Goal: Find specific page/section: Find specific page/section

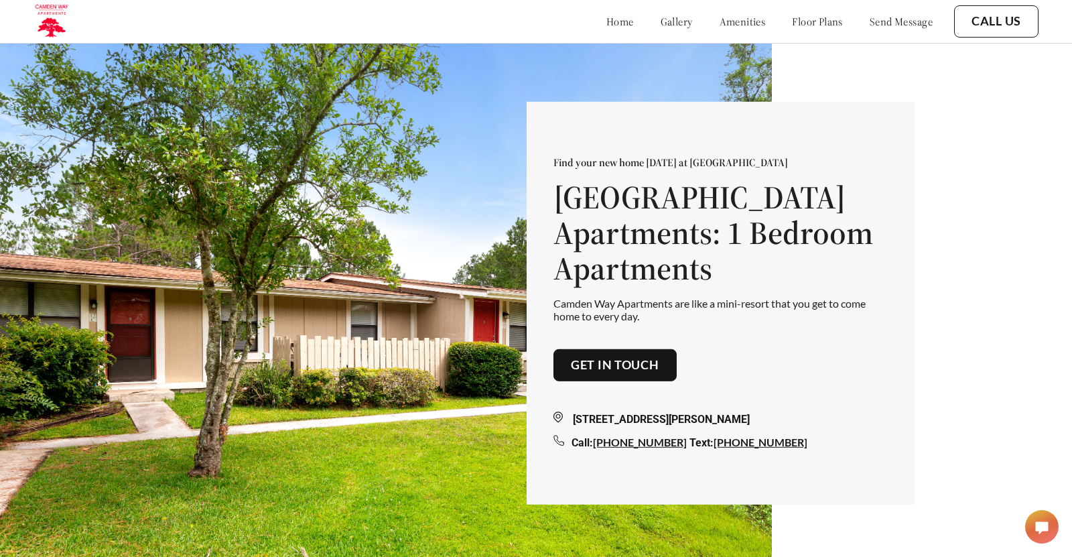
click at [735, 24] on link "amenities" at bounding box center [743, 21] width 46 height 13
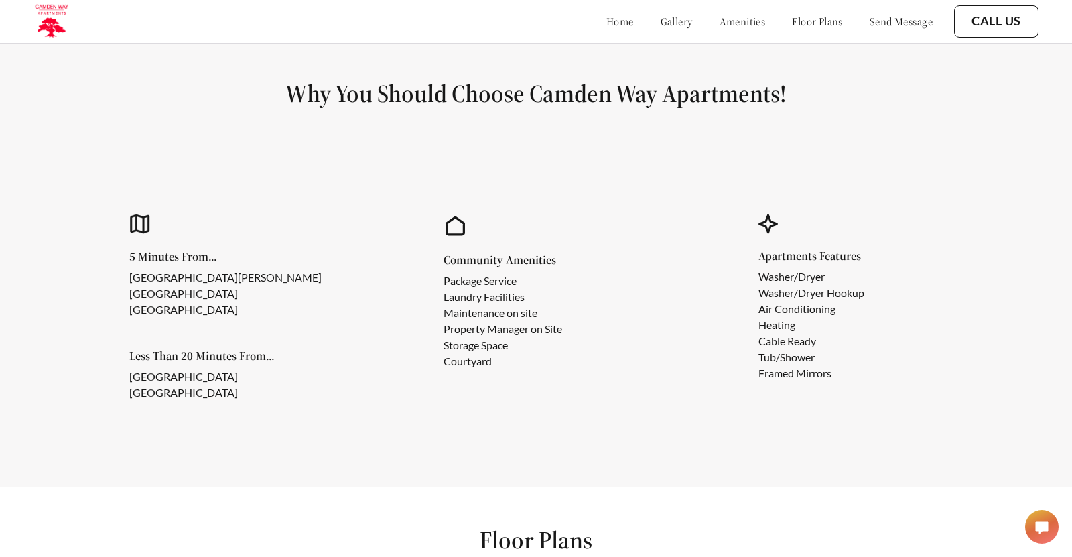
scroll to position [1153, 0]
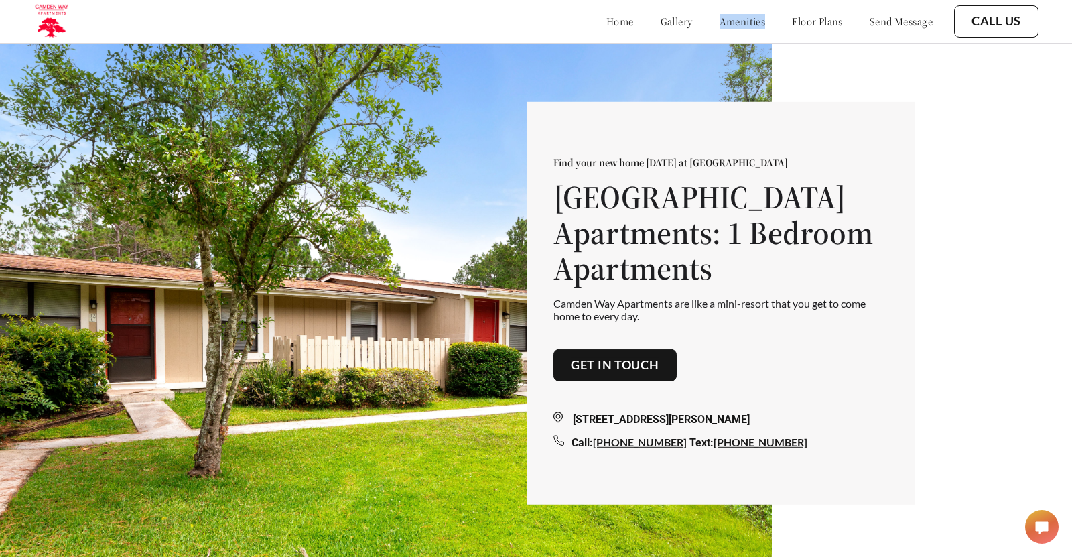
click at [807, 19] on link "floor plans" at bounding box center [817, 21] width 51 height 13
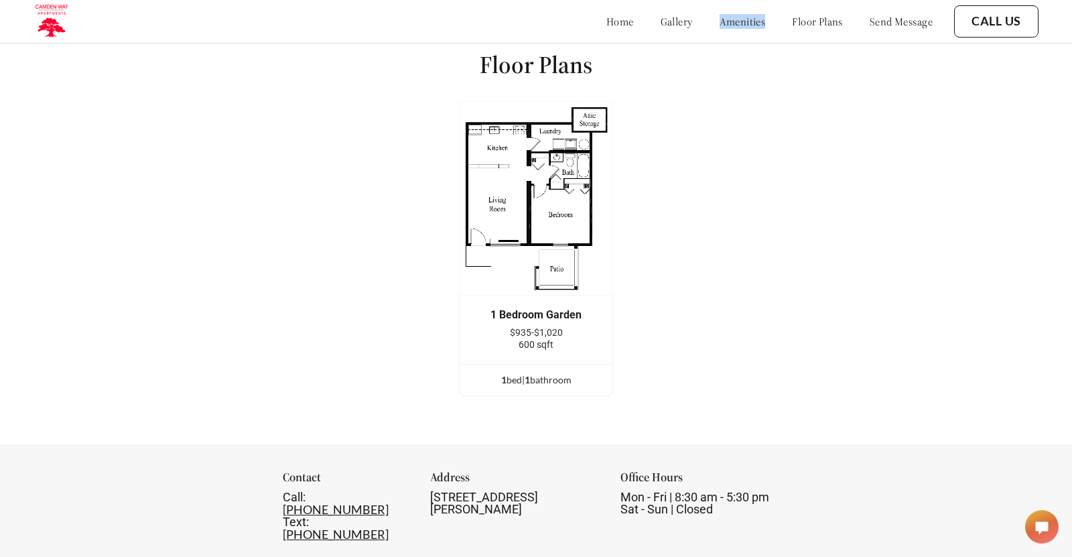
scroll to position [1622, 0]
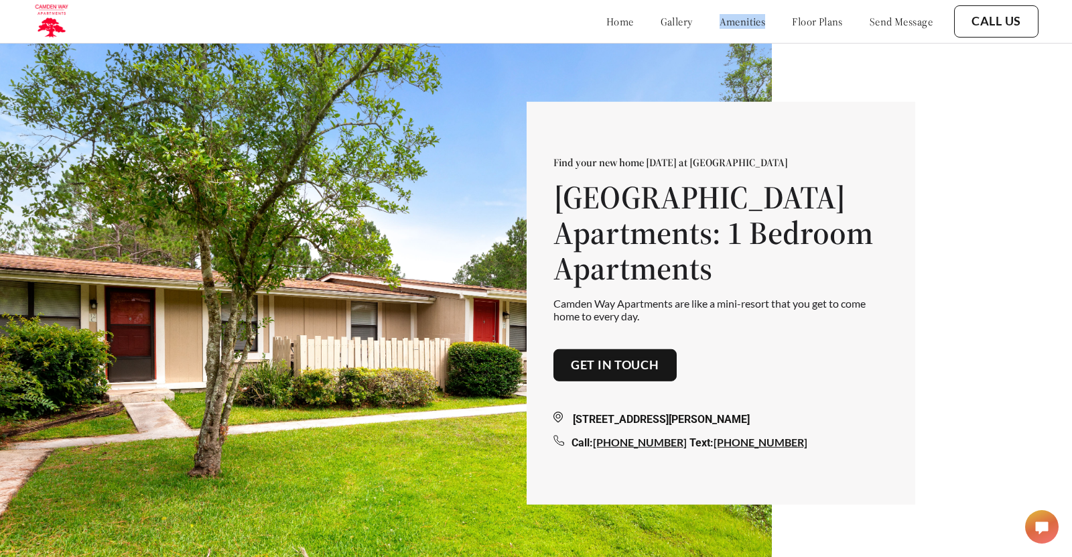
click at [890, 27] on link "send message" at bounding box center [901, 21] width 63 height 13
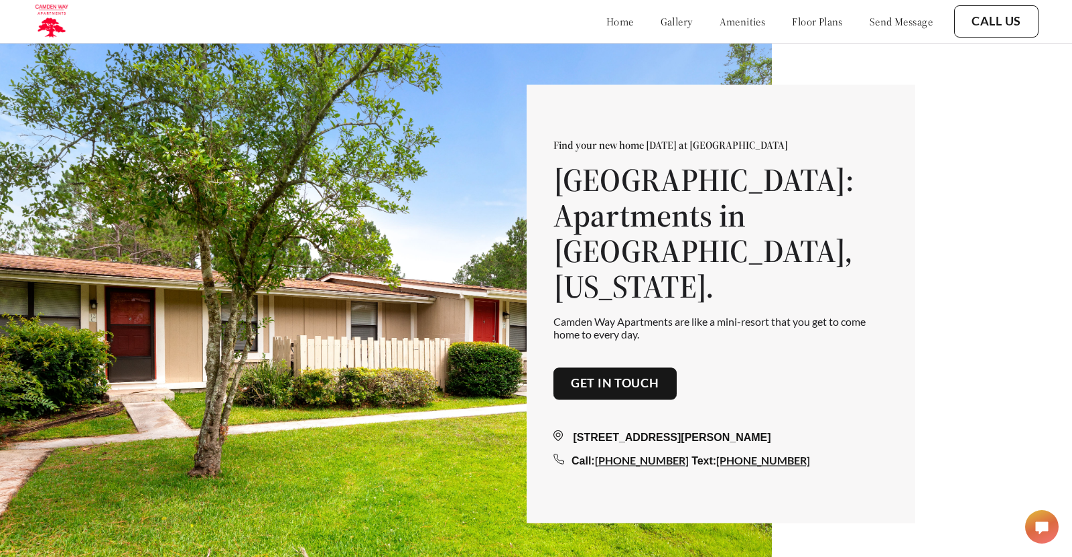
scroll to position [1593, 0]
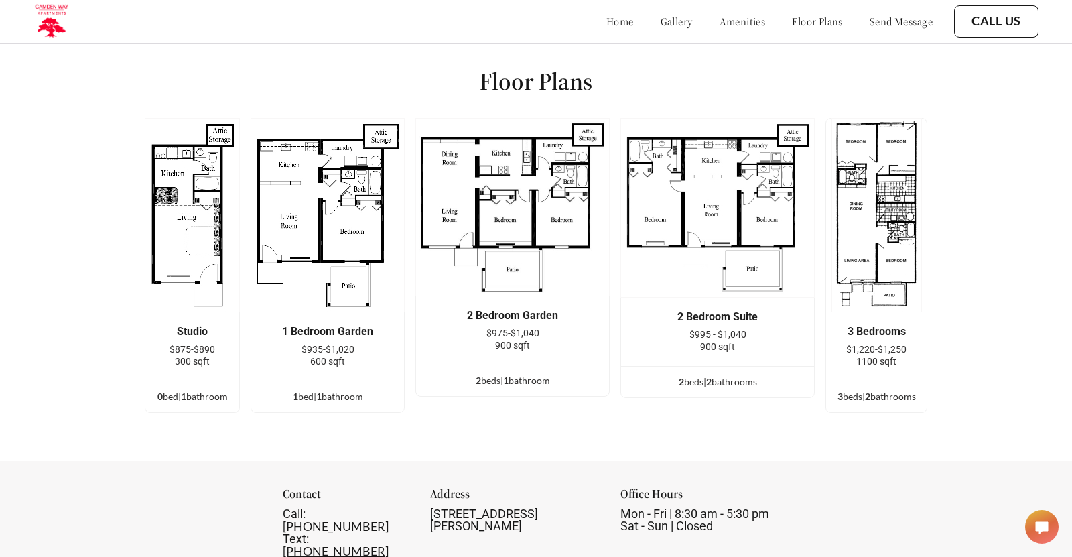
click at [804, 23] on link "floor plans" at bounding box center [817, 21] width 51 height 13
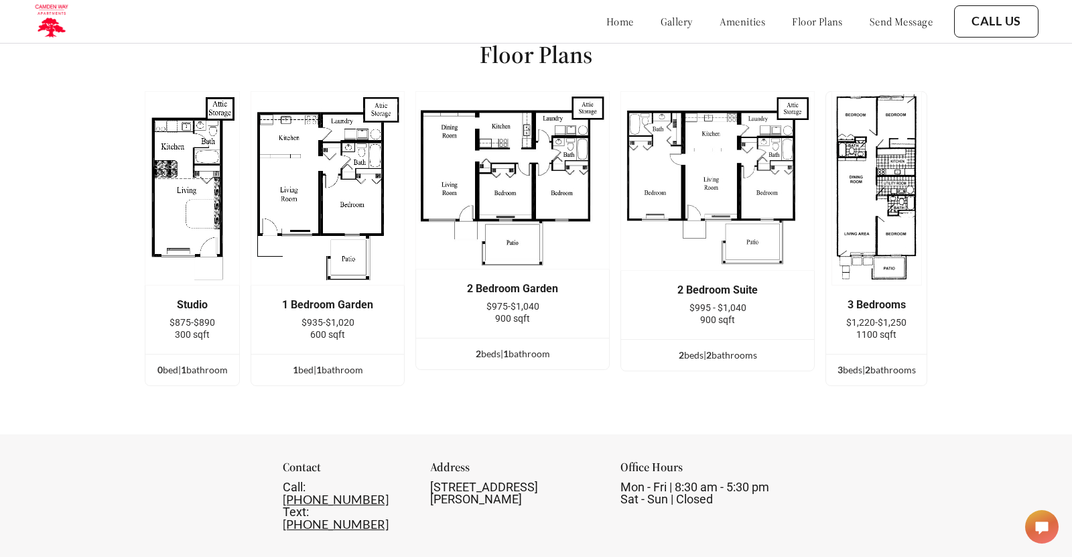
scroll to position [1622, 0]
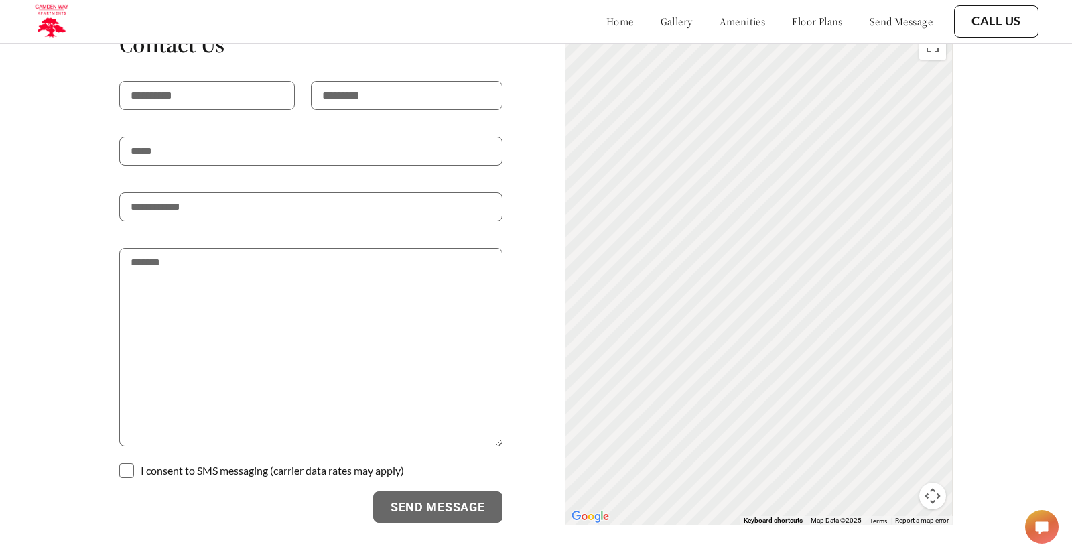
scroll to position [2190, 0]
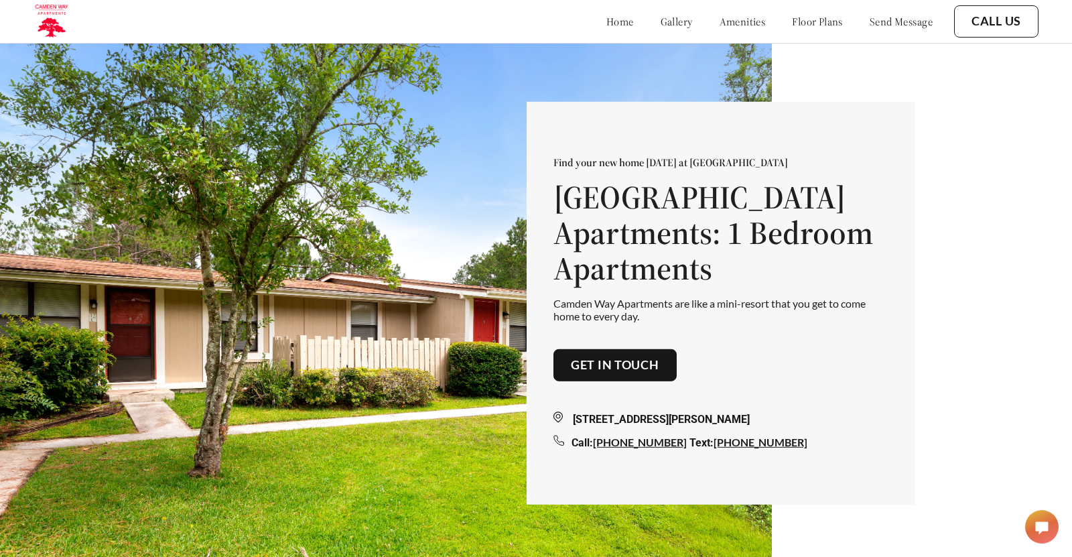
click at [793, 21] on link "floor plans" at bounding box center [817, 21] width 51 height 13
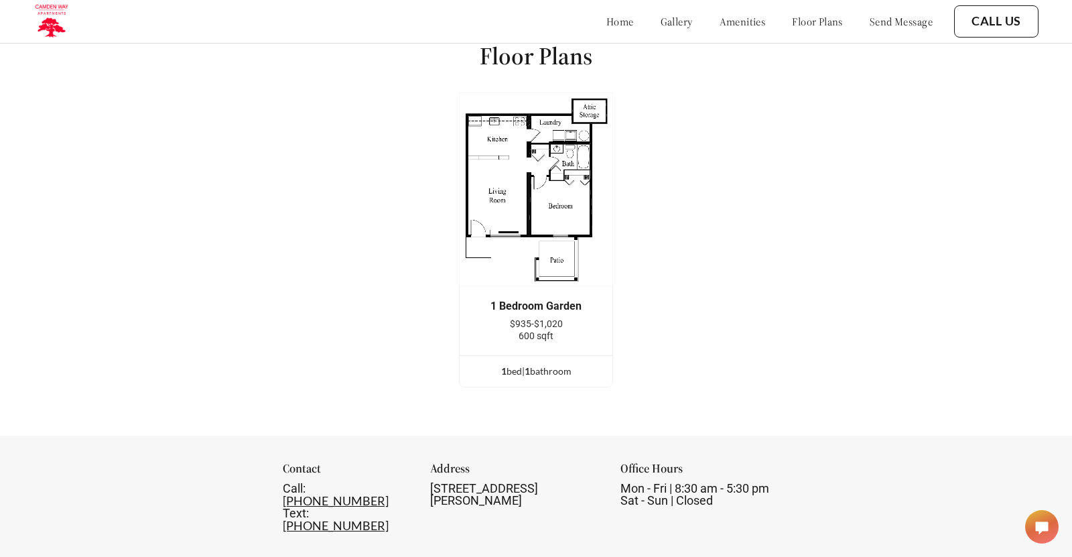
scroll to position [1622, 0]
